Goal: Task Accomplishment & Management: Use online tool/utility

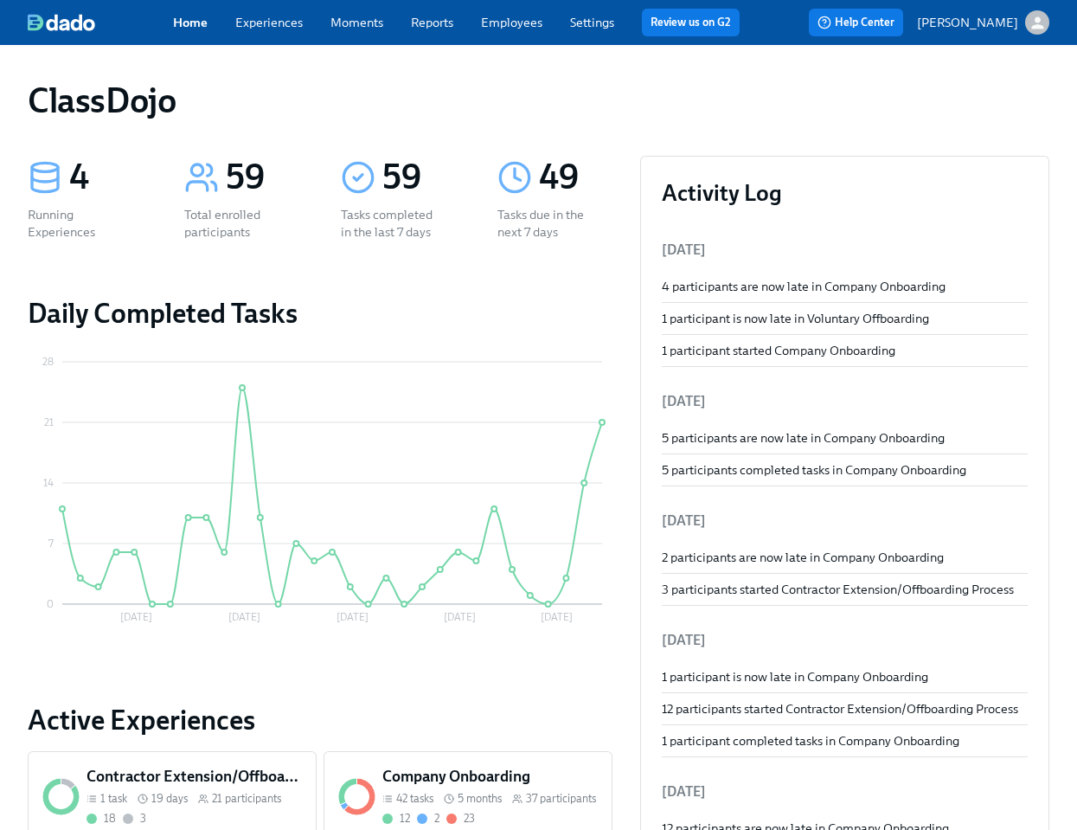
click at [514, 19] on link "Employees" at bounding box center [511, 23] width 61 height 16
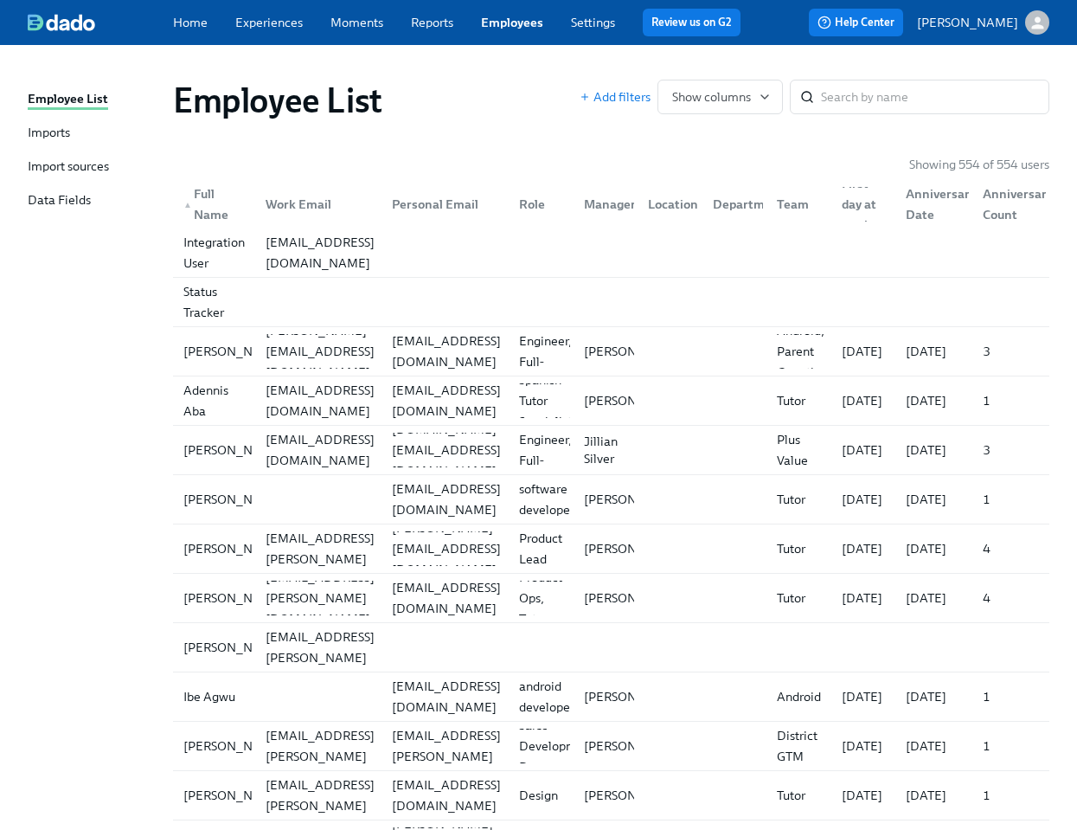
click at [82, 164] on div "Import sources" at bounding box center [68, 167] width 81 height 20
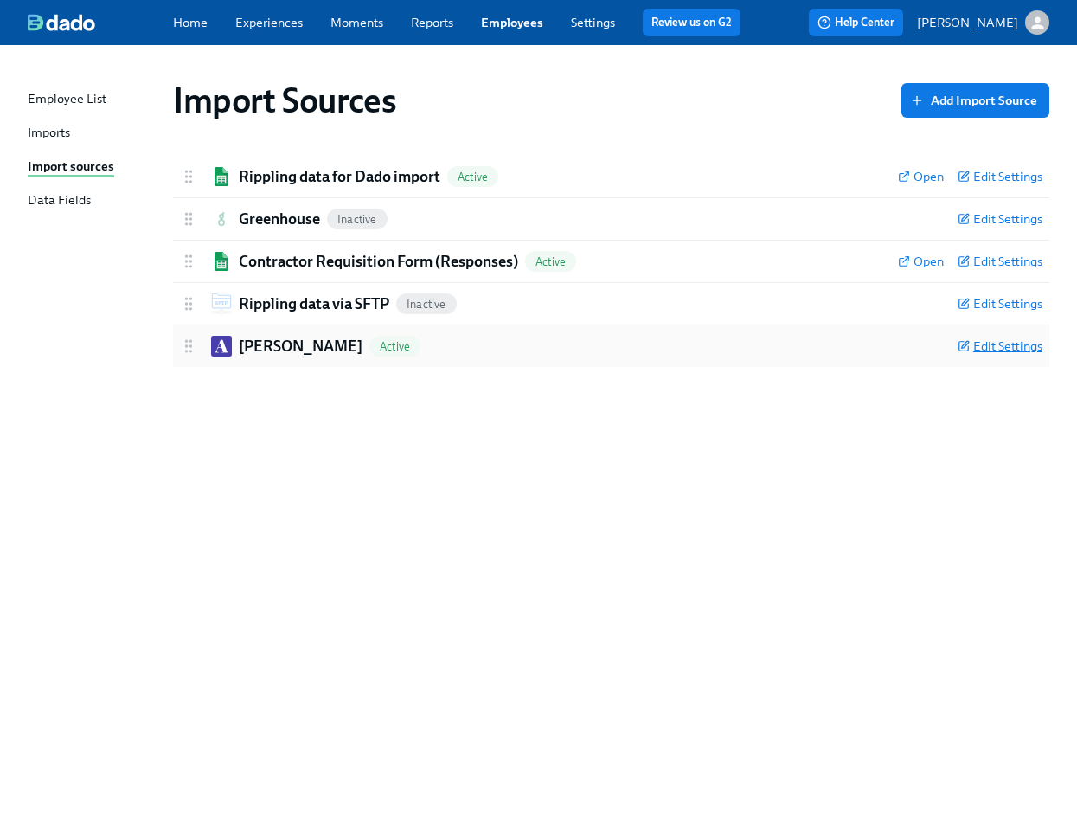
click at [990, 351] on span "Edit Settings" at bounding box center [1000, 345] width 85 height 17
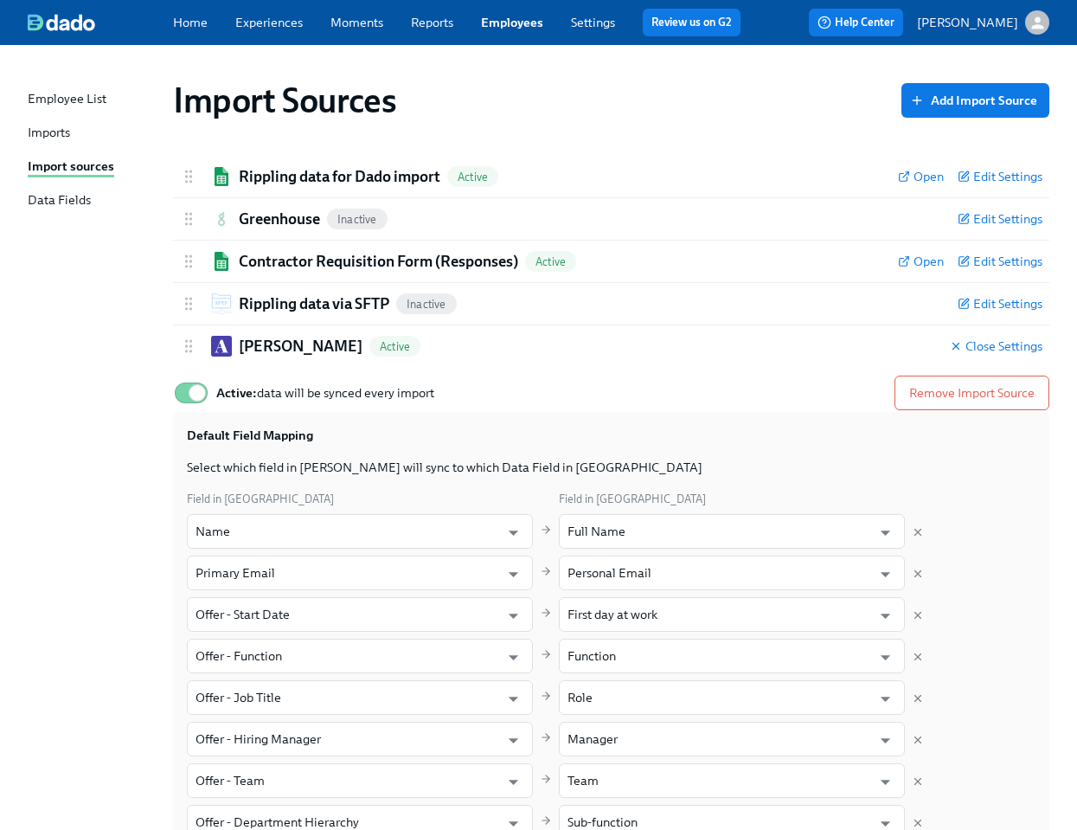
click at [70, 135] on div "Imports" at bounding box center [49, 134] width 42 height 20
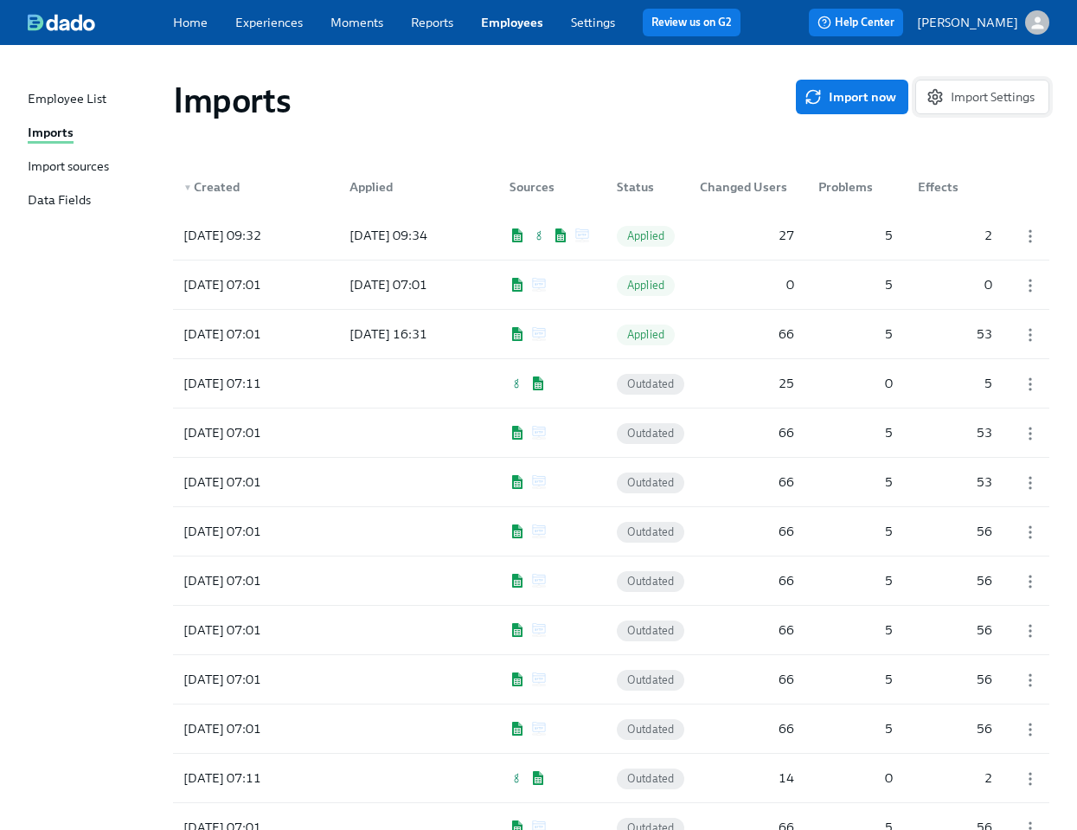
click at [991, 93] on span "Import Settings" at bounding box center [982, 96] width 105 height 17
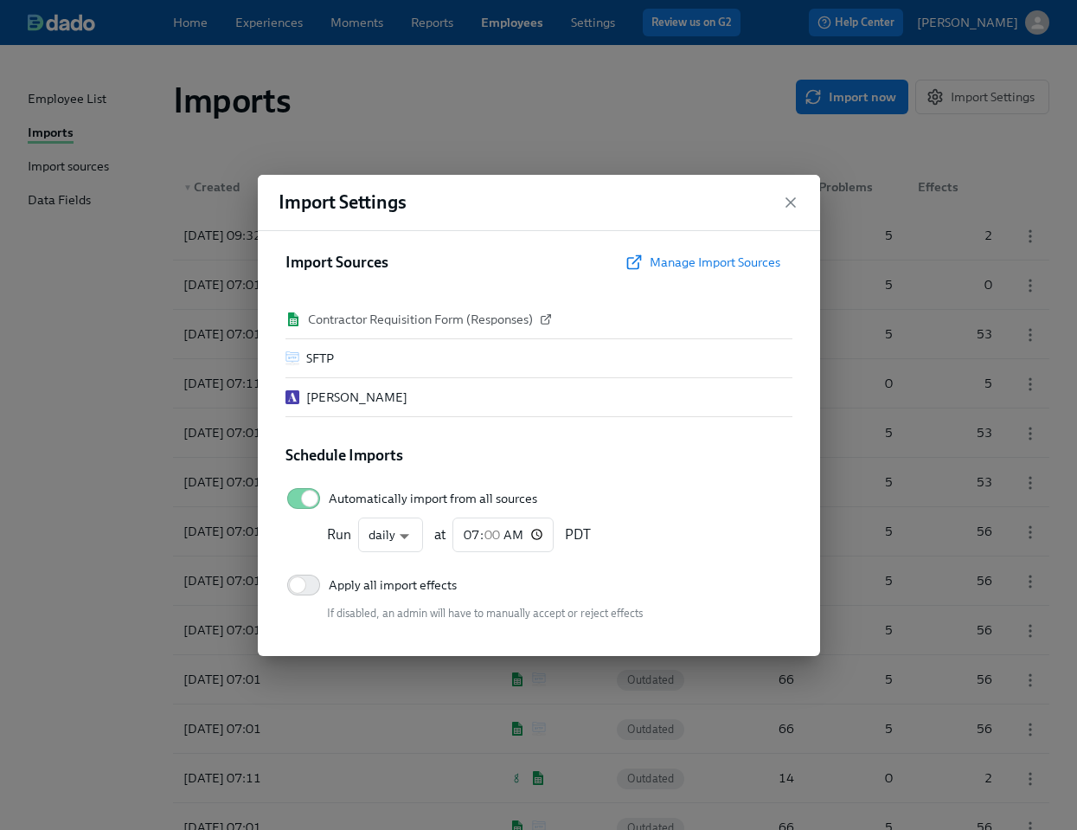
click at [381, 395] on div "[PERSON_NAME]" at bounding box center [549, 396] width 486 height 17
click at [797, 195] on icon "button" at bounding box center [790, 202] width 17 height 17
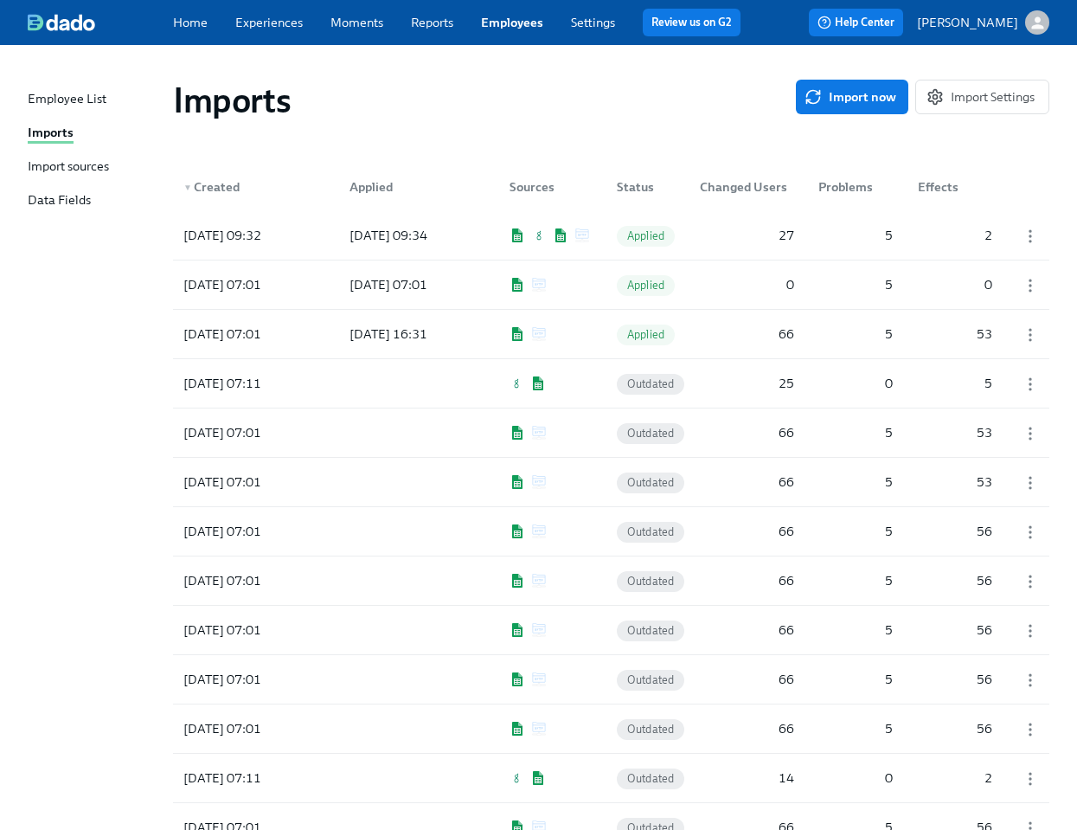
click at [457, 93] on div "Imports" at bounding box center [484, 101] width 623 height 42
click at [71, 30] on img at bounding box center [61, 22] width 67 height 17
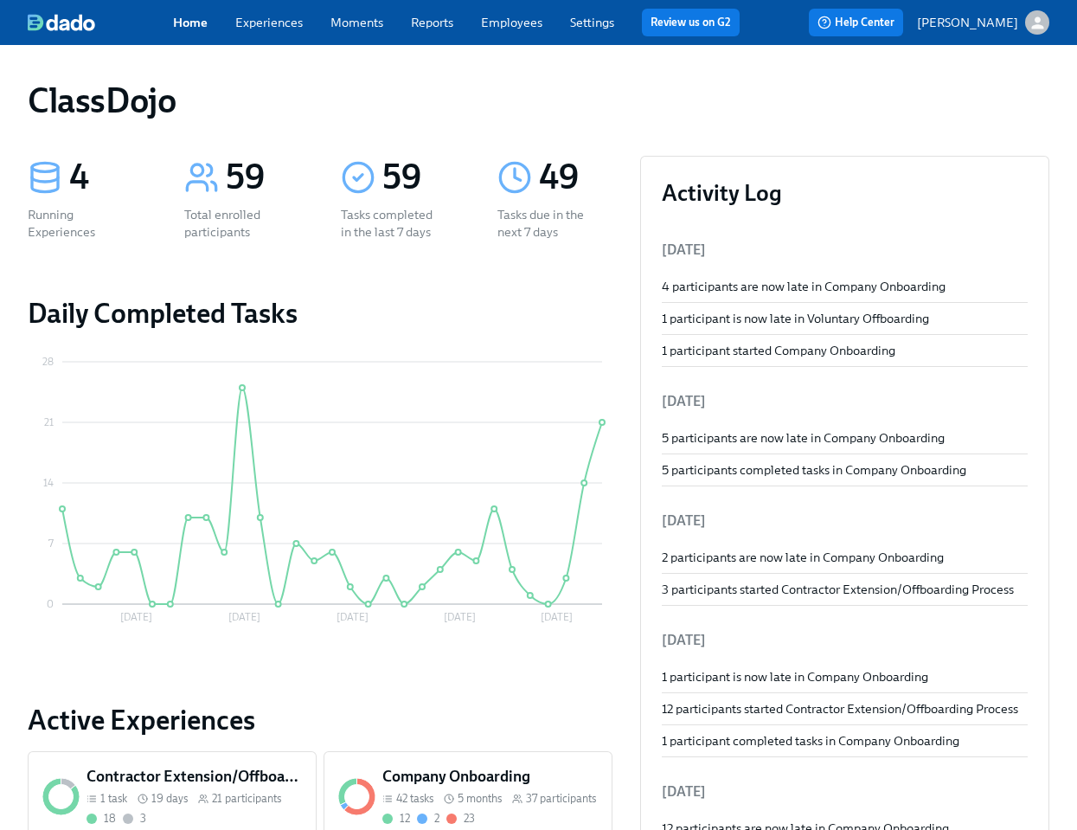
click at [343, 85] on div "ClassDojo" at bounding box center [539, 101] width 1022 height 42
